Goal: Task Accomplishment & Management: Complete application form

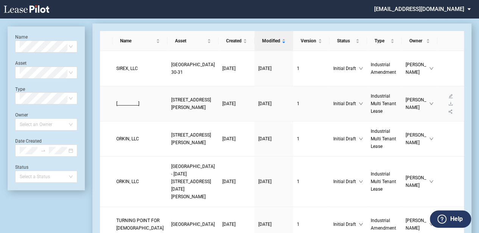
scroll to position [25, 0]
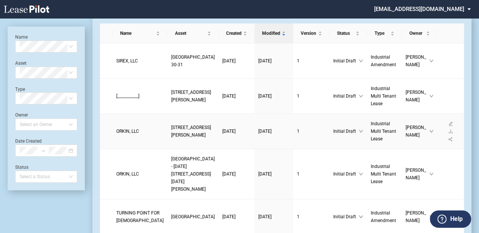
click at [175, 138] on span "[STREET_ADDRESS][PERSON_NAME]" at bounding box center [191, 131] width 40 height 13
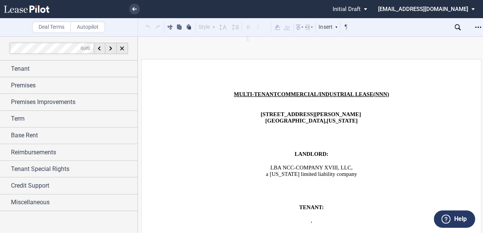
click at [255, 127] on p "﻿" at bounding box center [311, 128] width 259 height 7
click at [314, 158] on p "﻿" at bounding box center [311, 161] width 259 height 7
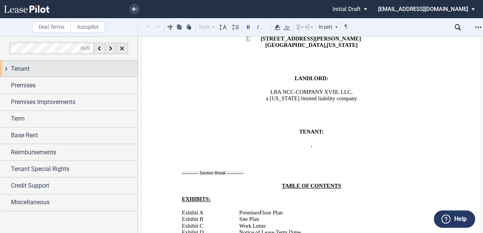
click at [47, 74] on div "Tenant" at bounding box center [68, 69] width 137 height 16
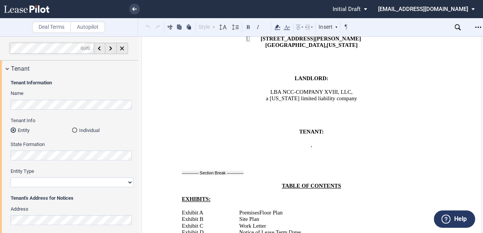
click at [40, 177] on div "Entity Type Corporation Limited Liability Company General Partnership Limited P…" at bounding box center [72, 177] width 123 height 19
click at [40, 182] on select "Corporation Limited Liability Company General Partnership Limited Partnership O…" at bounding box center [72, 183] width 123 height 10
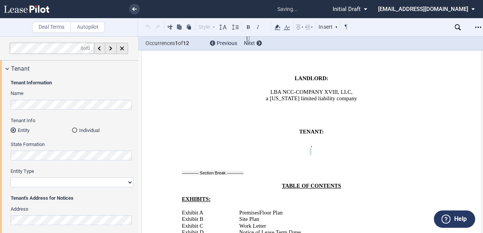
select select "limited liability company"
click at [11, 178] on select "Corporation Limited Liability Company General Partnership Limited Partnership O…" at bounding box center [72, 183] width 123 height 10
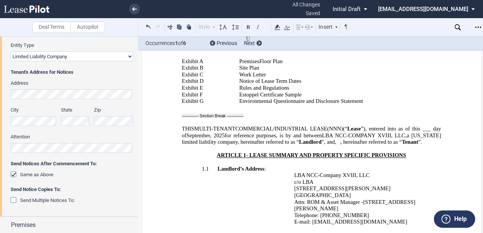
scroll to position [227, 0]
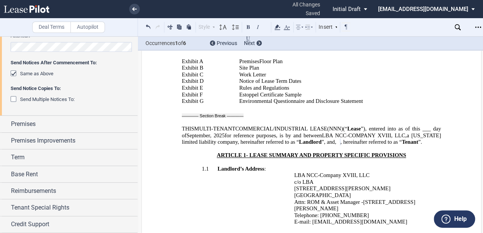
drag, startPoint x: 55, startPoint y: 123, endPoint x: 81, endPoint y: 146, distance: 35.2
click at [55, 123] on div "Premises" at bounding box center [74, 124] width 127 height 9
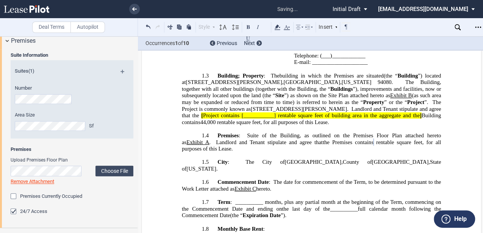
scroll to position [379, 0]
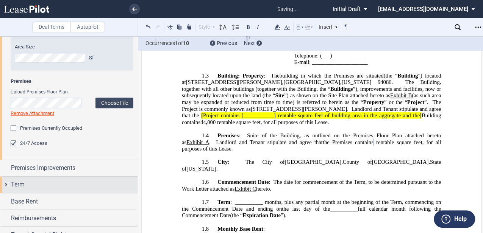
click at [40, 190] on div "Term" at bounding box center [68, 185] width 137 height 16
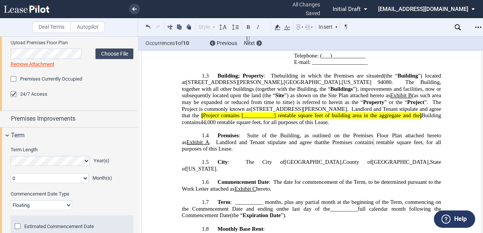
scroll to position [455, 0]
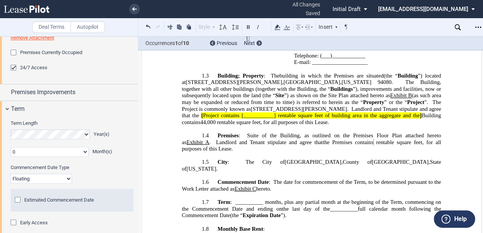
click at [37, 141] on div "Term Length Year(s) 0 1 2 3 4 5 6 7 8 9 10 11 Month(s)" at bounding box center [72, 138] width 123 height 37
click at [40, 155] on select "0 1 2 3 4 5 6 7 8 9 10 11" at bounding box center [50, 152] width 78 height 10
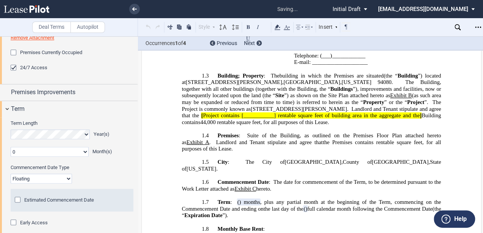
select select "number:4"
click at [11, 147] on select "0 1 2 3 4 5 6 7 8 9 10 11" at bounding box center [50, 152] width 78 height 10
click at [63, 180] on select "Fixed Floating" at bounding box center [41, 179] width 61 height 10
click at [108, 186] on div "Commencement Date Type Fixed Floating Estimated Commencement Date" at bounding box center [72, 191] width 123 height 55
click at [275, 179] on p "1.6 Commencement Date : The date for commencement of the Term is ﻿ ﻿ , to be de…" at bounding box center [311, 185] width 259 height 13
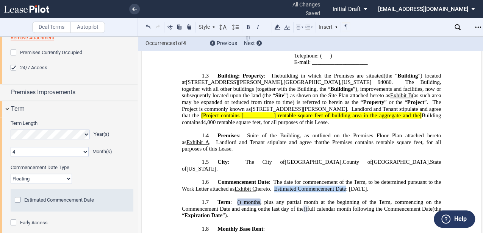
drag, startPoint x: 275, startPoint y: 151, endPoint x: 346, endPoint y: 153, distance: 70.8
click at [346, 186] on span ". Estimated Commencement Date: [DATE]." at bounding box center [319, 189] width 98 height 6
click at [372, 159] on span "[GEOGRAPHIC_DATA]" at bounding box center [400, 162] width 57 height 6
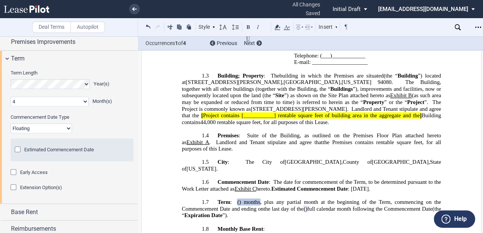
scroll to position [530, 0]
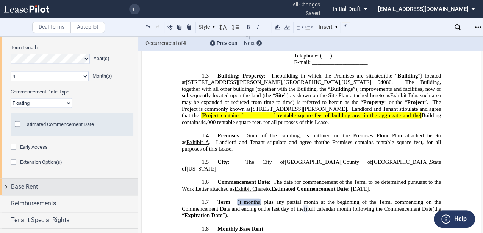
click at [42, 187] on div "Base Rent" at bounding box center [74, 187] width 127 height 9
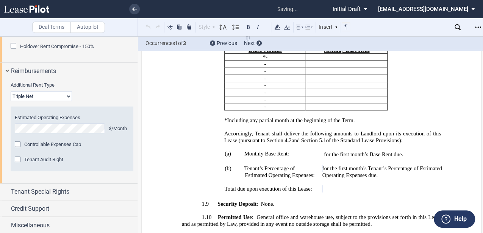
scroll to position [779, 0]
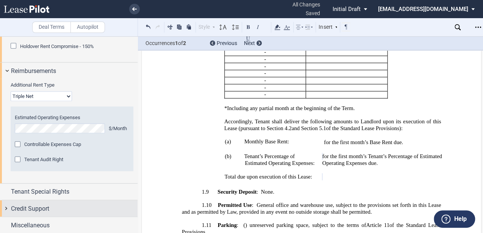
click at [52, 212] on div "Credit Support" at bounding box center [74, 209] width 127 height 9
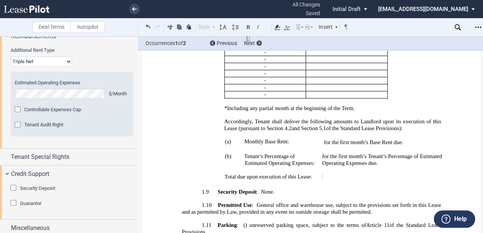
click at [33, 186] on span "Security Deposit" at bounding box center [37, 189] width 35 height 6
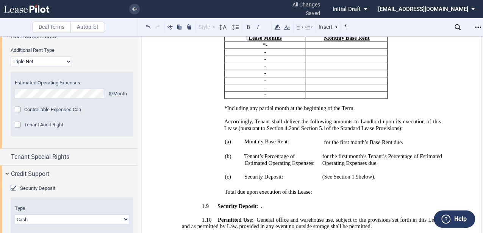
scroll to position [918, 0]
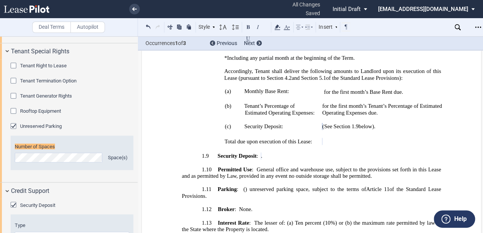
scroll to position [947, 0]
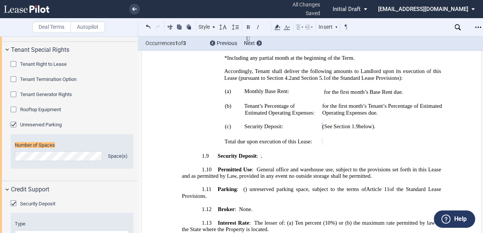
click at [324, 220] on span "Ten percent (10%) or (b)" at bounding box center [323, 223] width 57 height 6
click at [301, 187] on p "1.11 Parking : ﻿ ﻿ ( ﻿ ﻿ ) unreserved parking space s None , subject to the ter…" at bounding box center [311, 193] width 259 height 13
click at [300, 187] on p "1.11 Parking : ﻿ ﻿ ( ﻿ ﻿ ) unreserved parking space s None , subject to the ter…" at bounding box center [311, 193] width 259 height 13
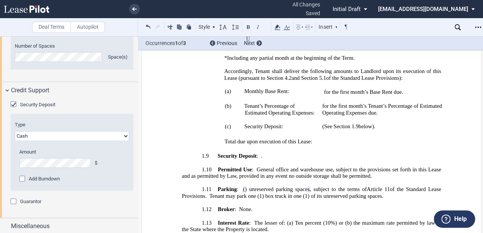
scroll to position [1047, 0]
drag, startPoint x: 36, startPoint y: 88, endPoint x: 62, endPoint y: 123, distance: 43.6
click at [36, 88] on span "Credit Support" at bounding box center [30, 89] width 38 height 9
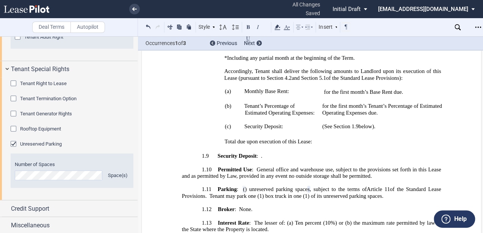
scroll to position [902, 0]
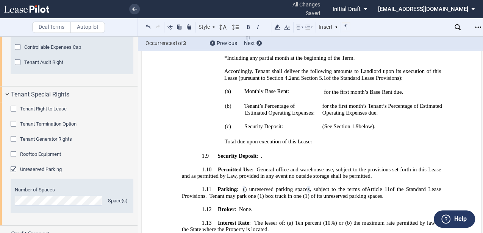
click at [39, 83] on div "Additional Rent Type Industrial Gross Triple Net Estimated Operating Expenses $…" at bounding box center [68, 34] width 137 height 104
click at [39, 92] on span "Tenant Special Rights" at bounding box center [40, 94] width 58 height 9
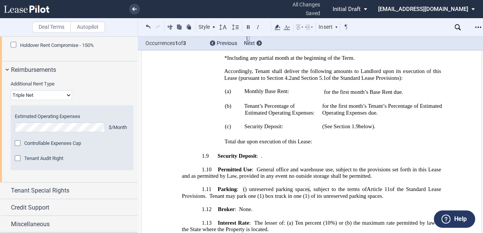
scroll to position [780, 0]
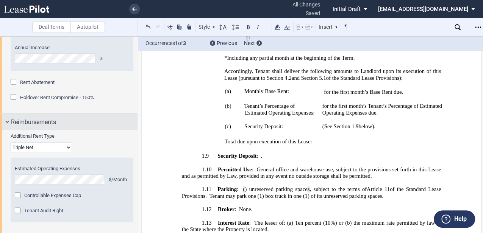
click at [56, 127] on div "Reimbursements" at bounding box center [68, 122] width 137 height 16
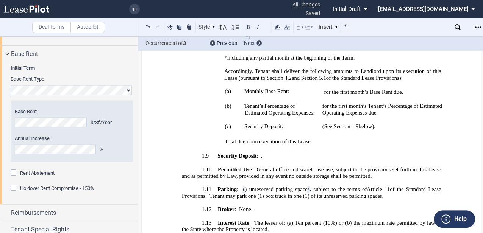
scroll to position [600, 0]
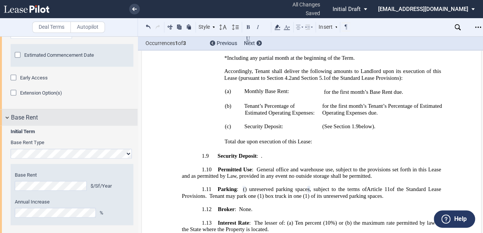
click at [33, 118] on span "Base Rent" at bounding box center [24, 117] width 27 height 9
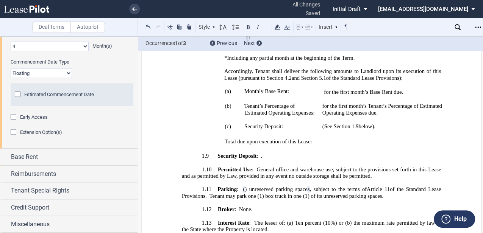
scroll to position [513, 0]
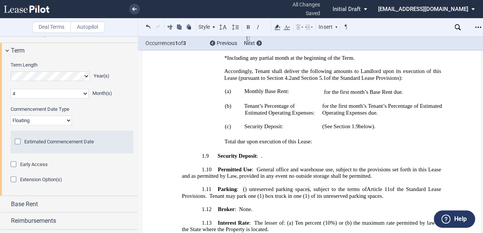
click at [38, 178] on span "Extension Option(s)" at bounding box center [41, 180] width 42 height 6
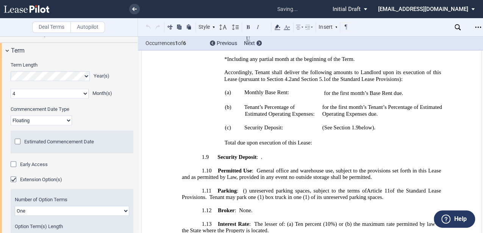
scroll to position [564, 0]
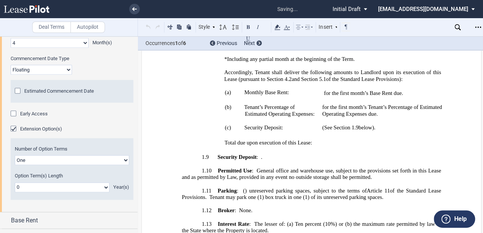
click at [69, 187] on select "0 1 2 3 4 5 6 7 8 9 10 11 12 13 14 15 16 17 18 19 20" at bounding box center [62, 188] width 95 height 10
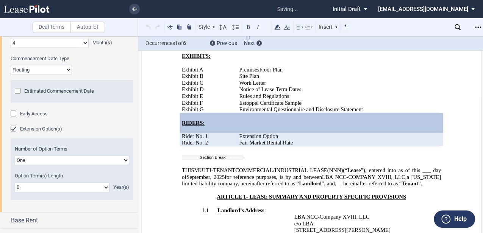
select select "number:5"
click at [15, 183] on select "0 1 2 3 4 5 6 7 8 9 10 11 12 13 14 15 16 17 18 19 20" at bounding box center [62, 188] width 95 height 10
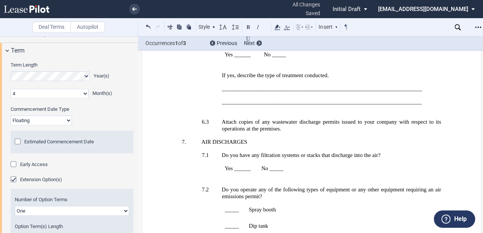
scroll to position [625, 0]
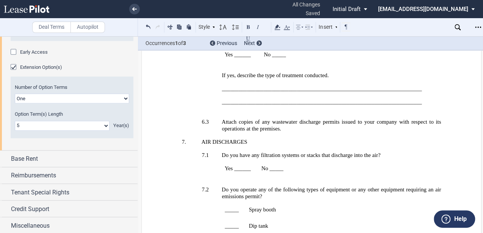
click at [51, 148] on div "Term Length Year(s) 0 1 2 3 4 5 6 7 8 9 10 11 Month(s) Extended Term Not Applic…" at bounding box center [68, 49] width 137 height 204
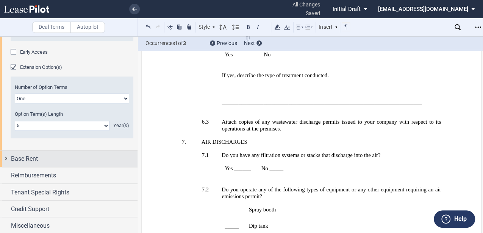
click at [51, 156] on div "Base Rent" at bounding box center [74, 158] width 127 height 9
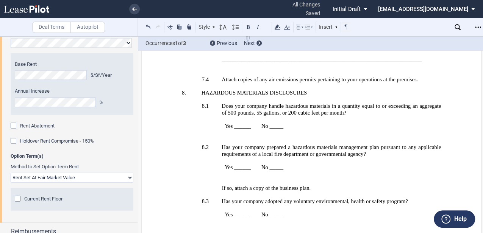
scroll to position [18345, 0]
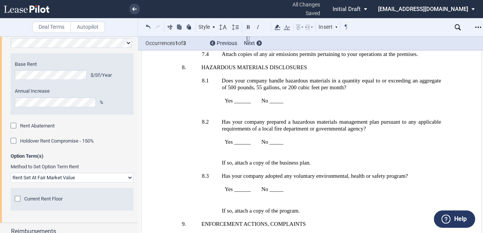
drag, startPoint x: 323, startPoint y: 61, endPoint x: 327, endPoint y: 94, distance: 33.3
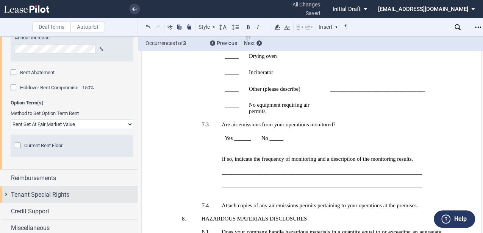
scroll to position [833, 0]
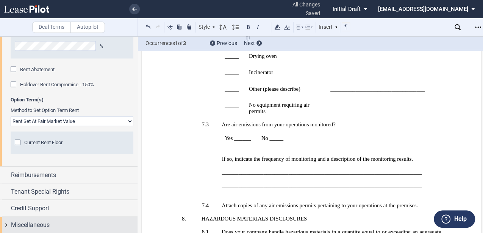
click at [51, 219] on div "Miscellaneous" at bounding box center [68, 225] width 137 height 16
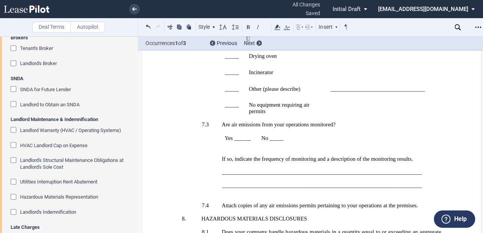
scroll to position [1056, 0]
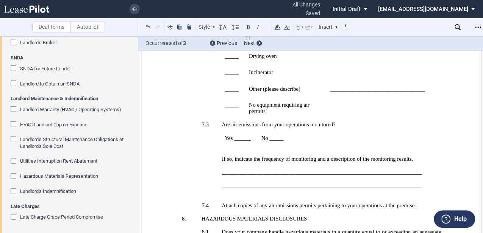
click at [58, 110] on span "Landlord Warranty (HVAC / Operating Systems)" at bounding box center [70, 110] width 101 height 6
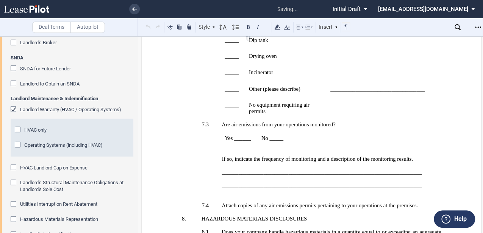
click at [40, 129] on span "HVAC only" at bounding box center [35, 130] width 22 height 6
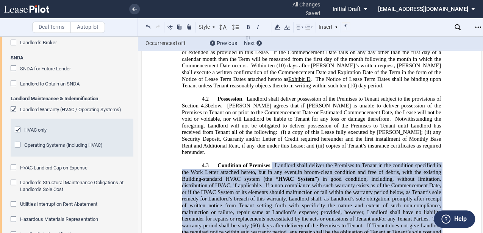
scroll to position [1099, 0]
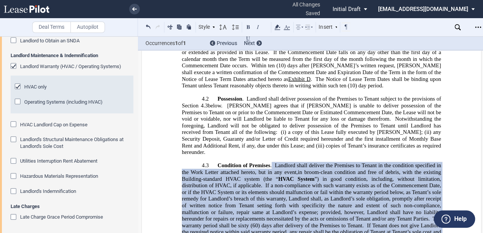
click at [257, 223] on span "If Tenant does not give Landlord the required notice within said warranty perio…" at bounding box center [312, 233] width 261 height 20
click at [261, 223] on span "(60) days after delivery of the Premises to Tenant" at bounding box center [306, 226] width 112 height 6
click at [257, 223] on span "(60) days after delivery of the Premises to Tenant" at bounding box center [306, 226] width 112 height 6
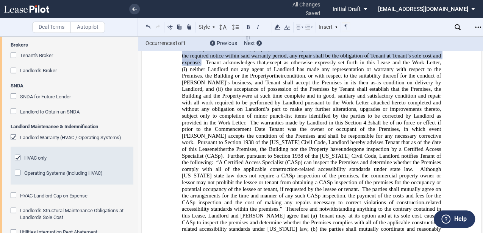
scroll to position [1023, 0]
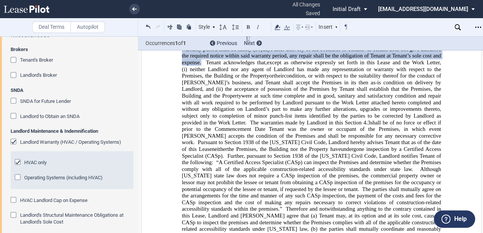
click at [31, 57] on span "Tenant's Broker" at bounding box center [36, 60] width 33 height 6
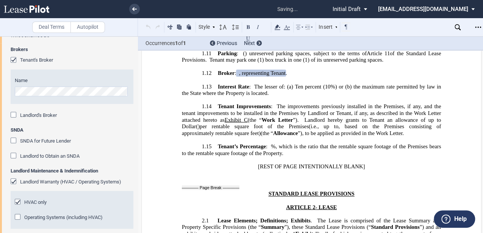
scroll to position [913, 0]
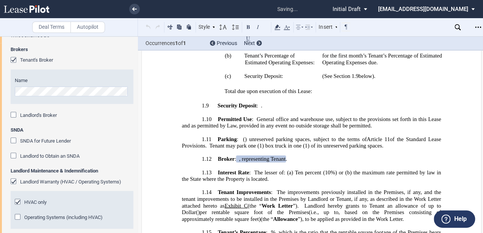
click at [70, 98] on div "Name" at bounding box center [72, 87] width 123 height 34
click at [18, 113] on div "Landlord's Broker" at bounding box center [15, 116] width 8 height 8
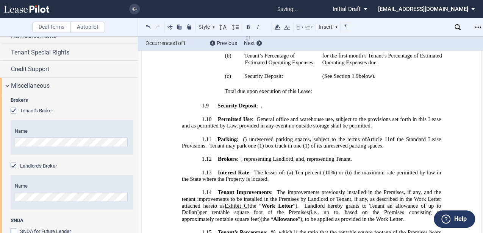
click at [35, 86] on span "Miscellaneous" at bounding box center [30, 85] width 39 height 9
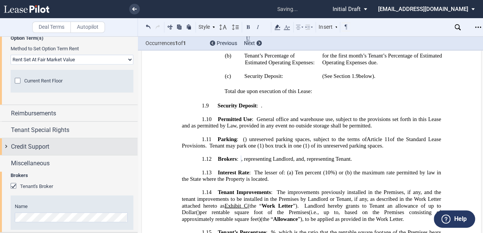
scroll to position [833, 0]
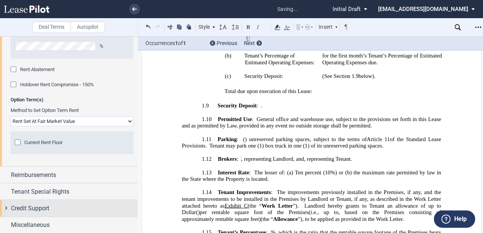
click at [32, 221] on span "Miscellaneous" at bounding box center [30, 225] width 39 height 9
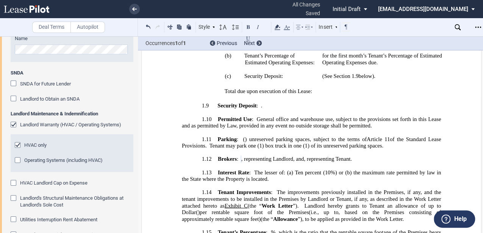
scroll to position [1078, 0]
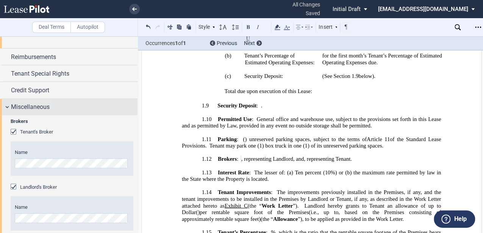
click at [30, 105] on span "Miscellaneous" at bounding box center [30, 107] width 39 height 9
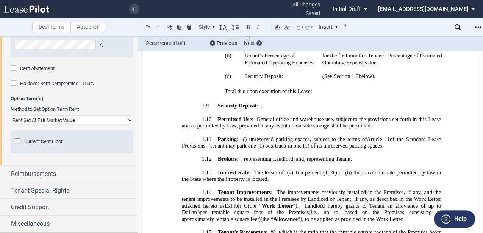
scroll to position [833, 0]
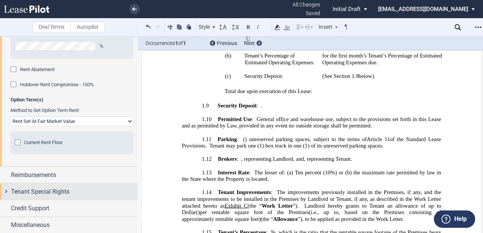
click at [28, 211] on span "Credit Support" at bounding box center [30, 208] width 38 height 9
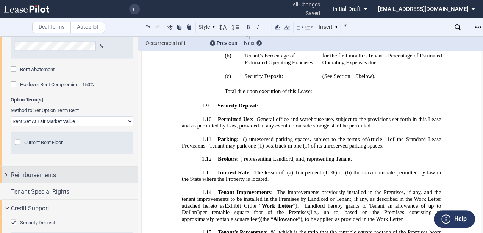
scroll to position [951, 0]
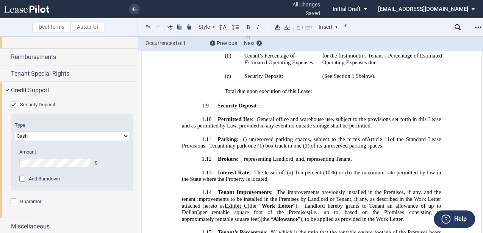
click at [34, 86] on span "Credit Support" at bounding box center [30, 90] width 38 height 9
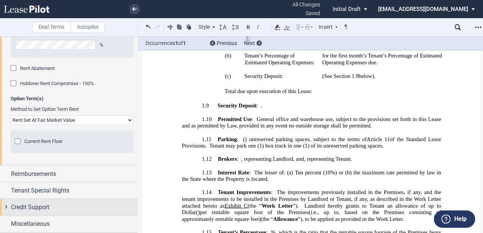
scroll to position [833, 0]
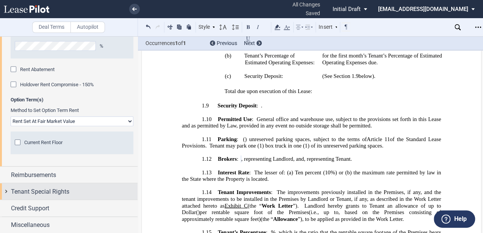
click at [41, 197] on div "Tenant Special Rights" at bounding box center [68, 192] width 137 height 16
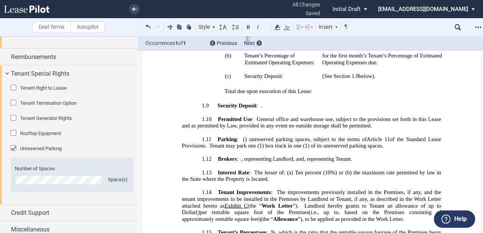
scroll to position [926, 0]
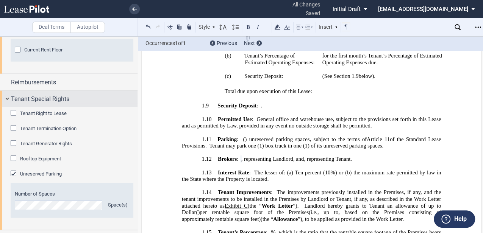
click at [38, 101] on span "Tenant Special Rights" at bounding box center [40, 99] width 58 height 9
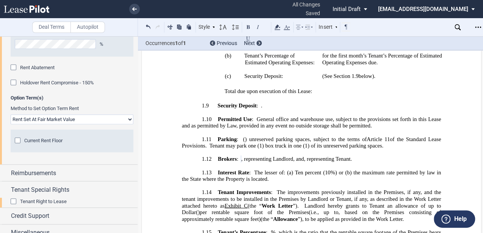
scroll to position [833, 0]
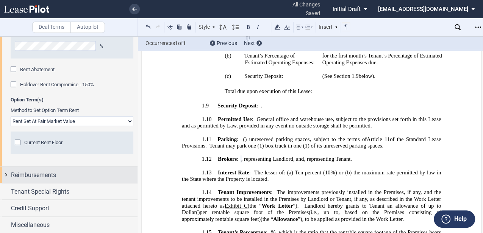
click at [44, 174] on span "Reimbursements" at bounding box center [33, 175] width 45 height 9
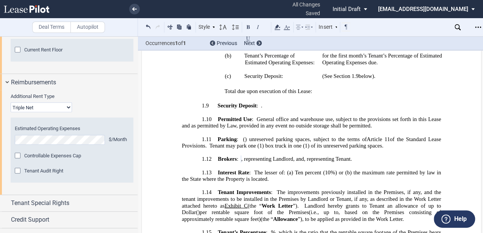
click at [41, 82] on span "Reimbursements" at bounding box center [33, 82] width 45 height 9
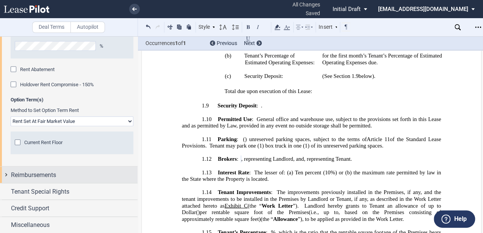
scroll to position [783, 0]
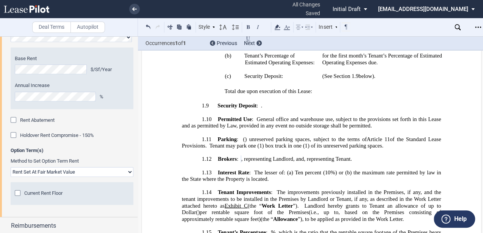
click at [64, 133] on span "Holdover Rent Compromise - 150%" at bounding box center [57, 136] width 74 height 6
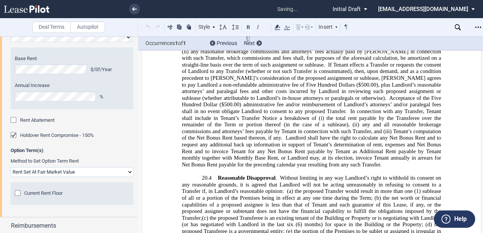
scroll to position [8832, 0]
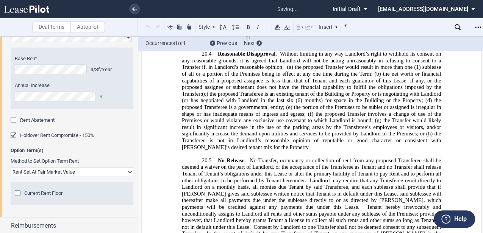
click at [34, 136] on span "Holdover Rent Compromise - 150%" at bounding box center [57, 136] width 74 height 6
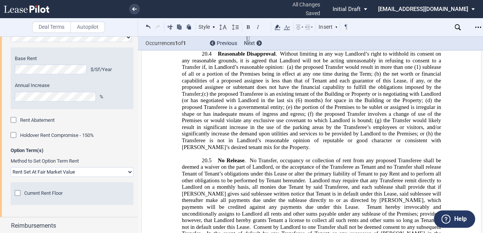
drag, startPoint x: 202, startPoint y: 113, endPoint x: 356, endPoint y: 117, distance: 154.6
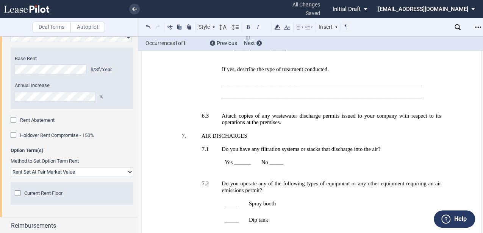
scroll to position [18106, 0]
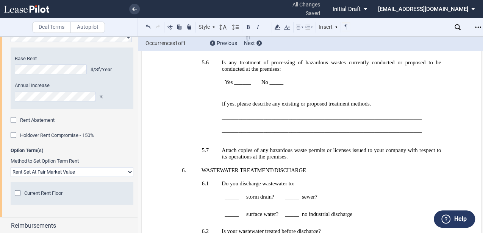
scroll to position [18055, 0]
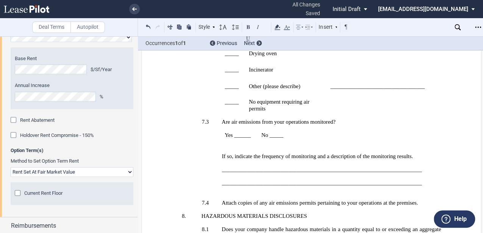
scroll to position [18308, 0]
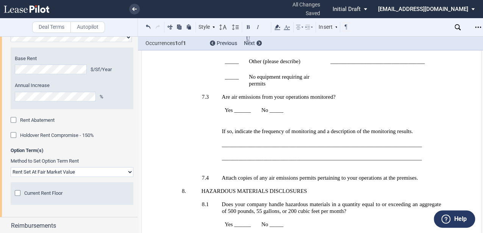
drag, startPoint x: 216, startPoint y: 123, endPoint x: 243, endPoint y: 146, distance: 36.0
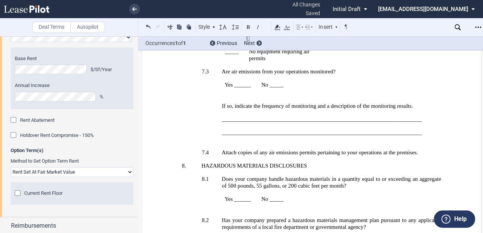
drag, startPoint x: 311, startPoint y: 114, endPoint x: 315, endPoint y: 126, distance: 12.5
drag, startPoint x: 317, startPoint y: 128, endPoint x: 327, endPoint y: 136, distance: 12.7
drag, startPoint x: 243, startPoint y: 117, endPoint x: 249, endPoint y: 125, distance: 10.6
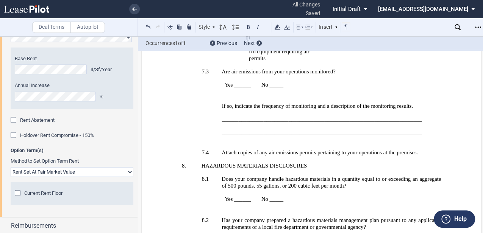
drag, startPoint x: 249, startPoint y: 125, endPoint x: 284, endPoint y: 137, distance: 36.8
drag, startPoint x: 307, startPoint y: 107, endPoint x: 309, endPoint y: 130, distance: 23.6
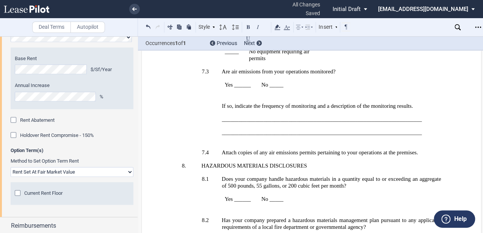
drag, startPoint x: 229, startPoint y: 95, endPoint x: 348, endPoint y: 99, distance: 119.7
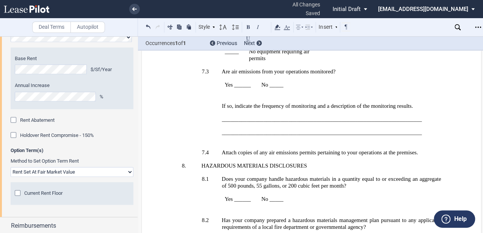
drag, startPoint x: 214, startPoint y: 104, endPoint x: 347, endPoint y: 105, distance: 132.6
drag, startPoint x: 279, startPoint y: 112, endPoint x: 345, endPoint y: 123, distance: 66.4
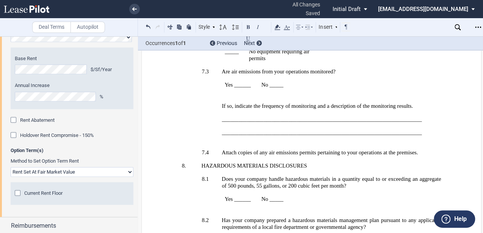
drag, startPoint x: 308, startPoint y: 128, endPoint x: 343, endPoint y: 138, distance: 36.6
drag, startPoint x: 343, startPoint y: 138, endPoint x: 411, endPoint y: 128, distance: 68.1
drag, startPoint x: 232, startPoint y: 127, endPoint x: 327, endPoint y: 133, distance: 95.6
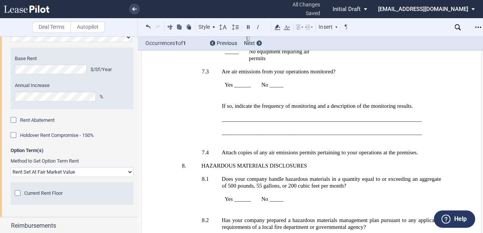
drag, startPoint x: 361, startPoint y: 128, endPoint x: 399, endPoint y: 138, distance: 39.9
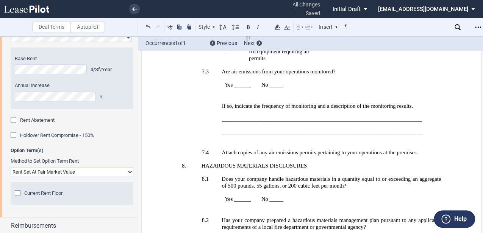
drag, startPoint x: 230, startPoint y: 135, endPoint x: 323, endPoint y: 144, distance: 92.9
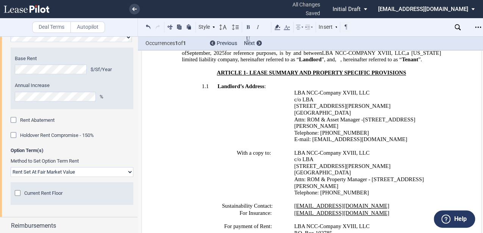
scroll to position [303, 0]
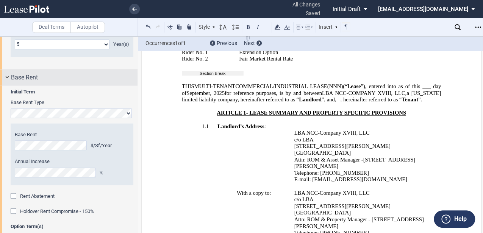
click at [33, 77] on span "Base Rent" at bounding box center [24, 77] width 27 height 9
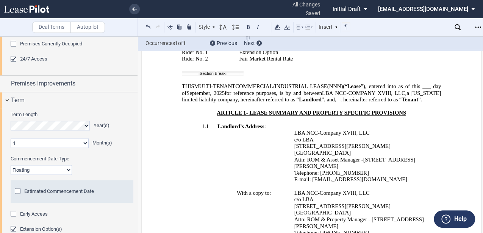
scroll to position [423, 0]
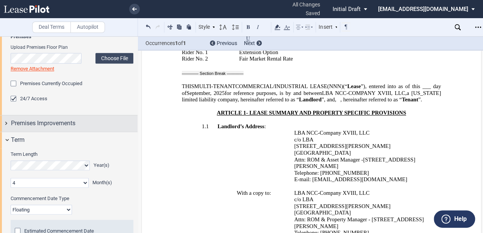
click at [23, 126] on span "Premises Improvements" at bounding box center [43, 123] width 64 height 9
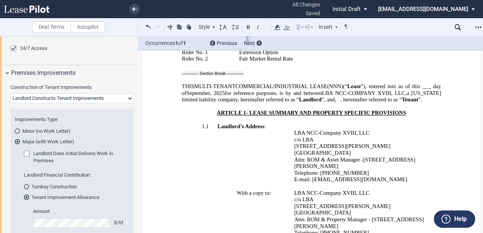
scroll to position [499, 0]
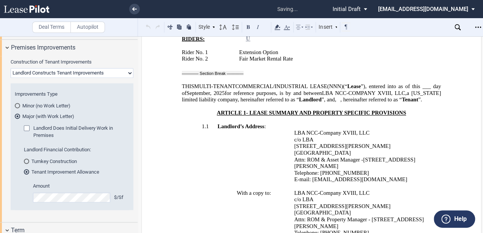
click at [300, 183] on p at bounding box center [311, 186] width 259 height 7
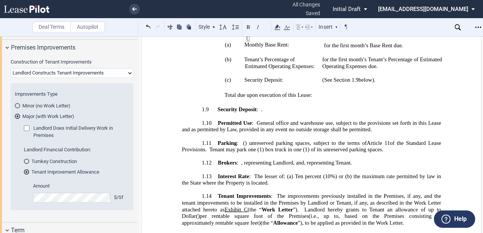
scroll to position [934, 0]
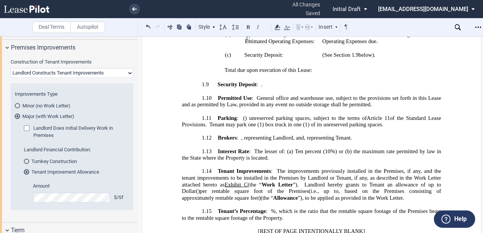
click at [304, 135] on span ", representing Landlord, and" at bounding box center [272, 138] width 63 height 6
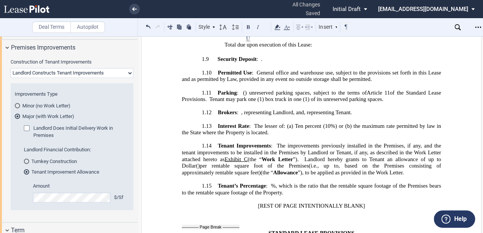
scroll to position [474, 0]
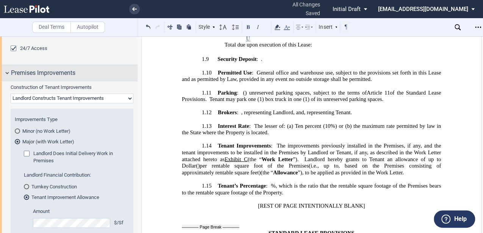
click at [89, 74] on div "Premises Improvements" at bounding box center [74, 73] width 127 height 9
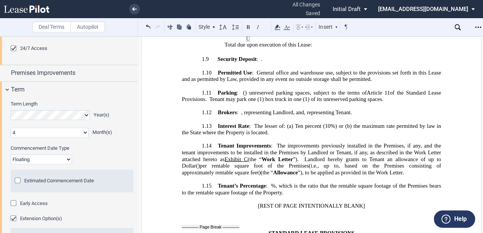
click at [297, 143] on span "The improvements previously installed in the Premises, if any, and the tenant i…" at bounding box center [312, 153] width 261 height 20
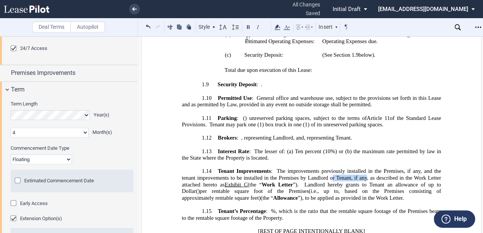
drag, startPoint x: 330, startPoint y: 137, endPoint x: 364, endPoint y: 138, distance: 34.1
click at [364, 169] on span "The improvements previously installed in the Premises, if any, and the tenant i…" at bounding box center [312, 179] width 261 height 20
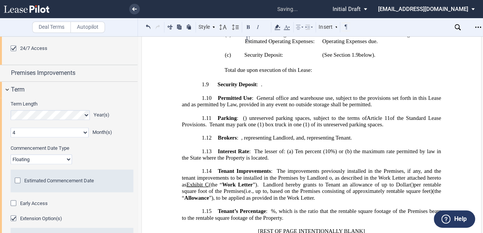
click at [330, 169] on span "The improvements previously installed in the Premises, if any, and the tenant i…" at bounding box center [312, 179] width 261 height 20
click at [331, 169] on span "The improvements previously installed in the Premises, if any, and the tenant i…" at bounding box center [312, 179] width 261 height 20
click at [343, 182] on span "Landlord hereby grants to Tenant an allowance of up to" at bounding box center [328, 185] width 131 height 6
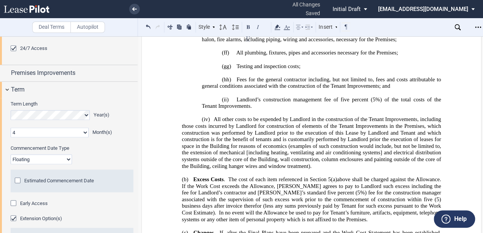
scroll to position [373, 0]
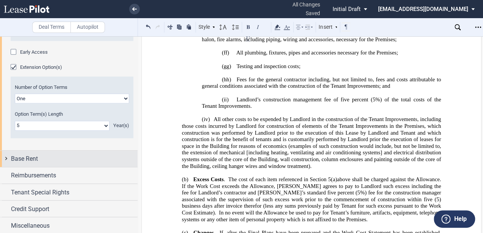
click at [44, 157] on div "Base Rent" at bounding box center [74, 158] width 127 height 9
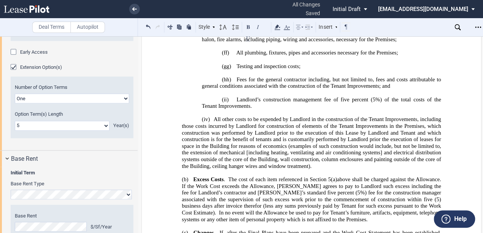
scroll to position [645, 0]
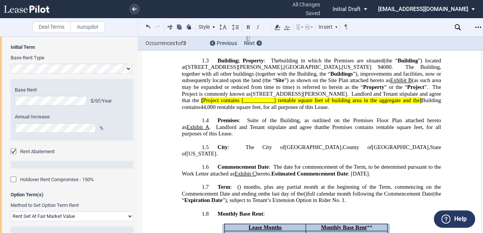
scroll to position [598, 0]
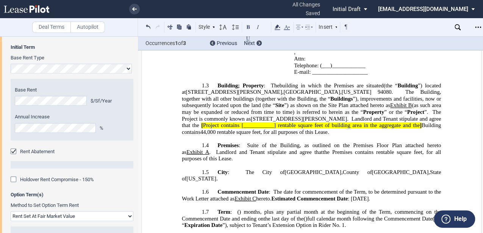
click at [301, 149] on span "Landlord and Tenant stipulate and agree that" at bounding box center [269, 152] width 107 height 6
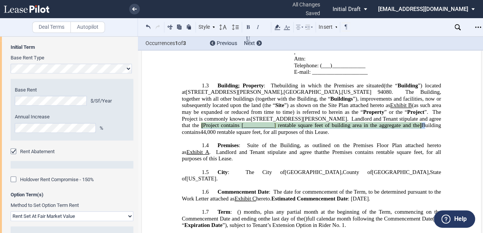
drag, startPoint x: 398, startPoint y: 88, endPoint x: 362, endPoint y: 97, distance: 36.2
click at [362, 97] on p "1.3 Building ; Property : The building in which the Premises are situated Build…" at bounding box center [311, 108] width 259 height 53
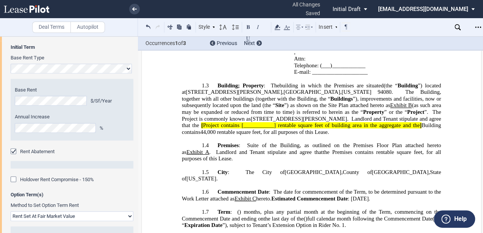
drag, startPoint x: 362, startPoint y: 97, endPoint x: 360, endPoint y: 108, distance: 11.2
click at [361, 122] on span "Building contains" at bounding box center [312, 128] width 261 height 13
click at [295, 96] on p "1.3 Building ; Property : The building in which the Premises are situated Build…" at bounding box center [311, 108] width 259 height 53
click at [295, 122] on span "rentable square feet of building area in the aggregate and the" at bounding box center [349, 125] width 142 height 6
click at [282, 122] on span "rentable square feet of building area in the aggregate and the" at bounding box center [349, 125] width 142 height 6
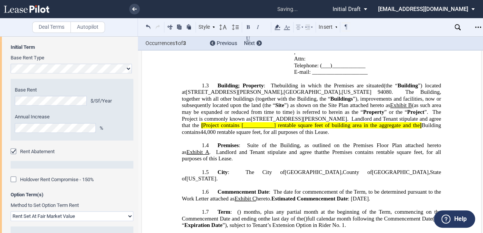
click at [278, 122] on span "rentable square feet of building area in the aggregate and the" at bounding box center [349, 125] width 142 height 6
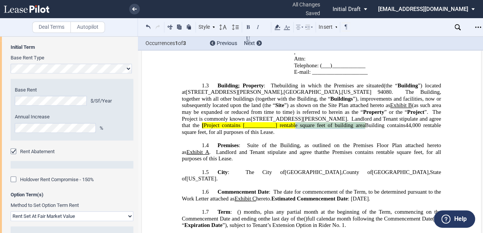
drag, startPoint x: 297, startPoint y: 95, endPoint x: 255, endPoint y: 101, distance: 42.5
click at [280, 122] on span "rentable square feet of building area" at bounding box center [322, 125] width 85 height 6
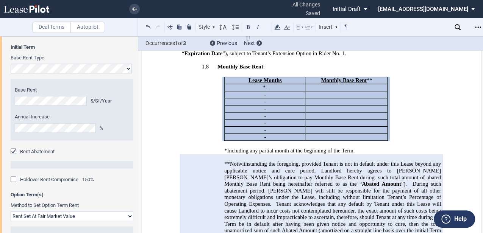
scroll to position [774, 0]
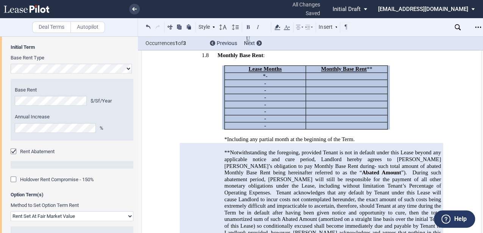
click at [284, 150] on span "**Notwithstanding the foregoing, provided Tenant is not in default under this L…" at bounding box center [333, 160] width 218 height 20
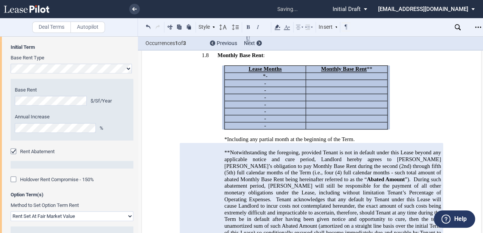
click at [333, 197] on span "Tenant acknowledges that any default by Tenant under this Lease will cause Land…" at bounding box center [333, 226] width 218 height 59
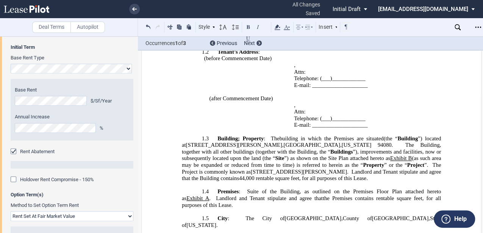
scroll to position [598, 0]
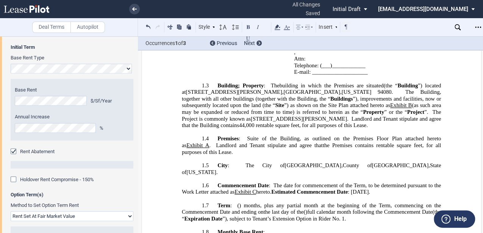
click at [352, 142] on span "the Premises contains" at bounding box center [348, 145] width 51 height 6
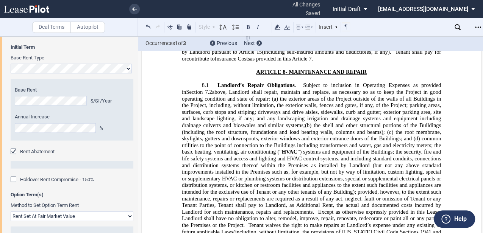
scroll to position [3855, 0]
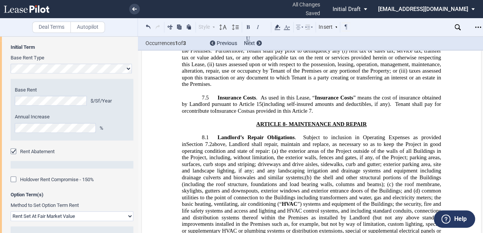
drag, startPoint x: 242, startPoint y: 161, endPoint x: 261, endPoint y: 158, distance: 19.1
drag, startPoint x: 403, startPoint y: 154, endPoint x: 261, endPoint y: 189, distance: 146.6
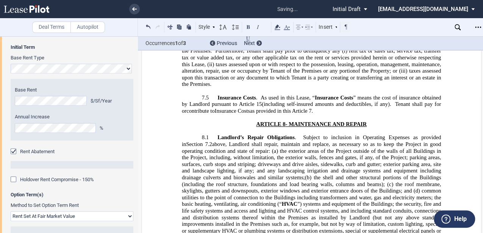
drag, startPoint x: 357, startPoint y: 136, endPoint x: 357, endPoint y: 144, distance: 7.2
drag, startPoint x: 317, startPoint y: 152, endPoint x: 312, endPoint y: 162, distance: 11.5
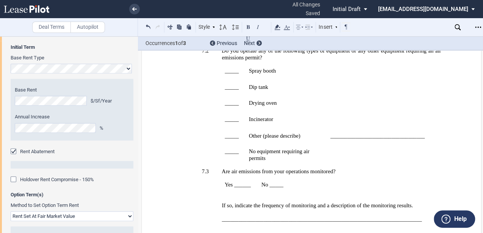
scroll to position [18349, 0]
